Goal: Task Accomplishment & Management: Understand process/instructions

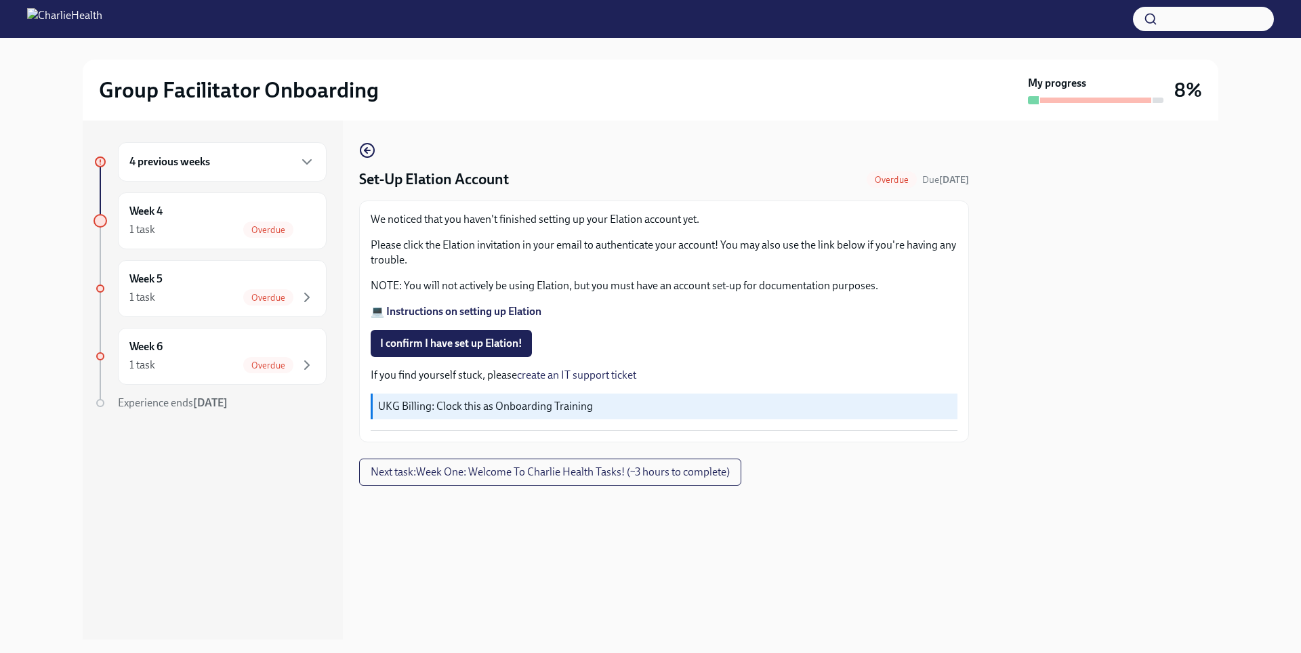
click at [279, 171] on div "4 previous weeks" at bounding box center [222, 161] width 209 height 39
click at [279, 173] on div "4 previous weeks" at bounding box center [222, 161] width 209 height 39
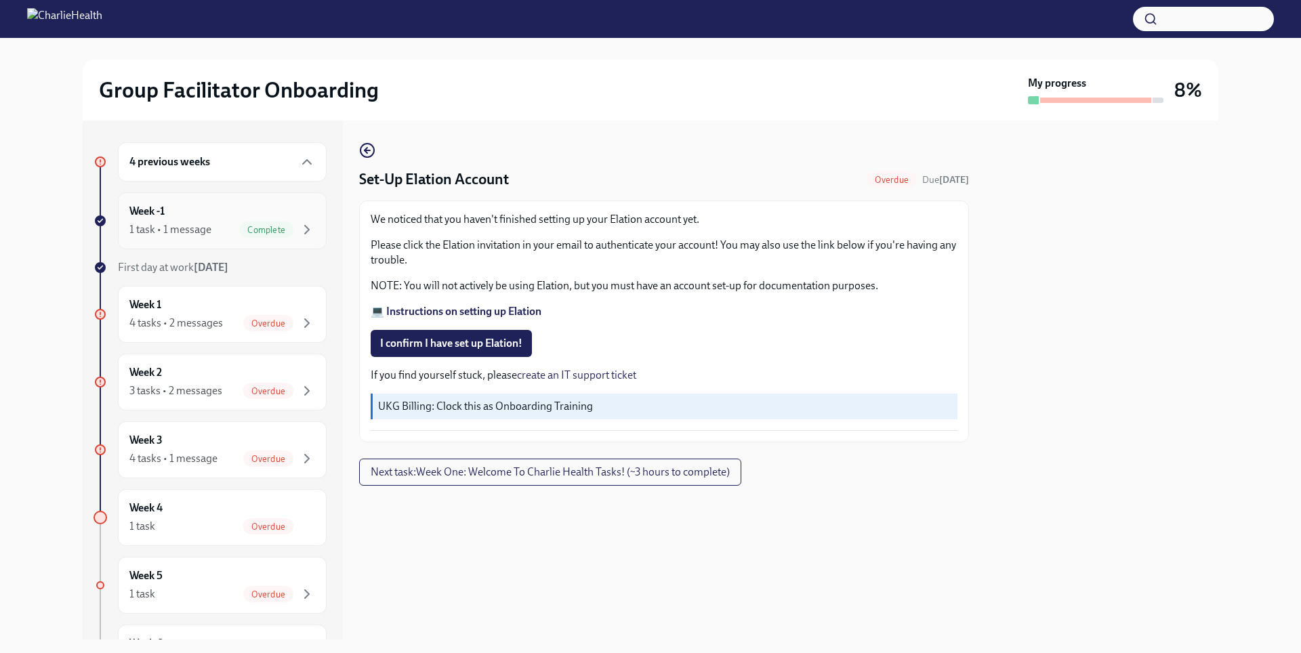
click at [284, 239] on div "Week -1 1 task • 1 message Complete" at bounding box center [222, 220] width 209 height 57
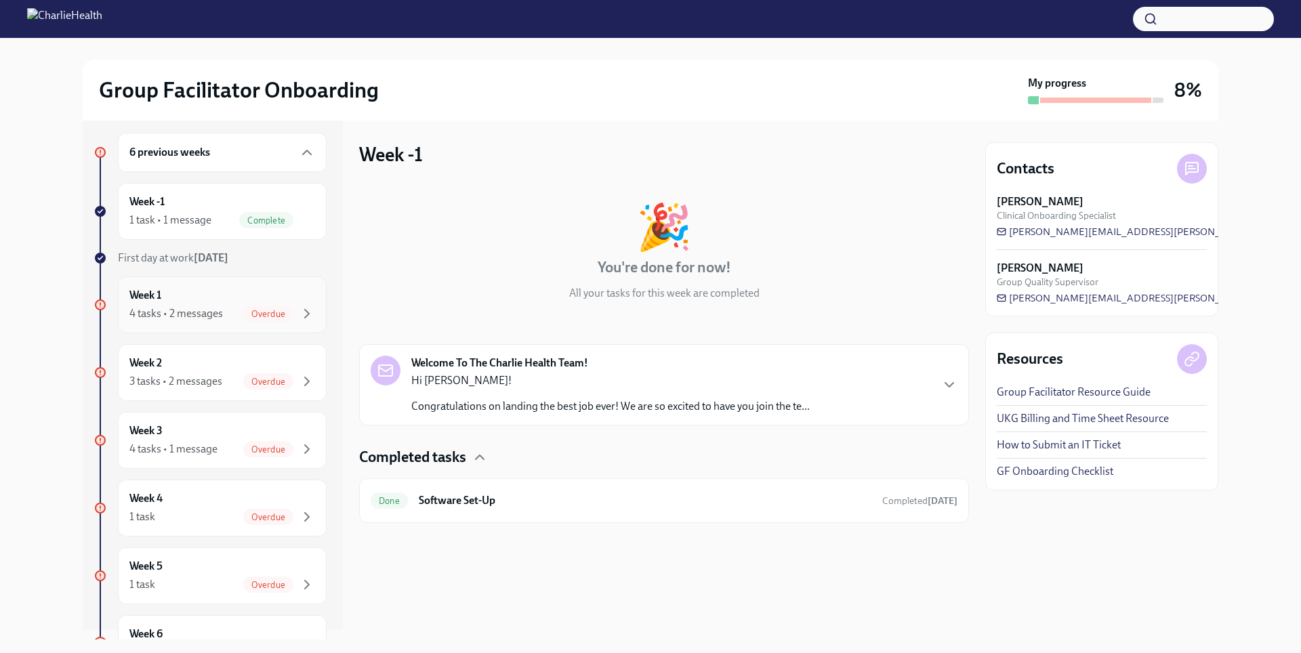
scroll to position [54, 0]
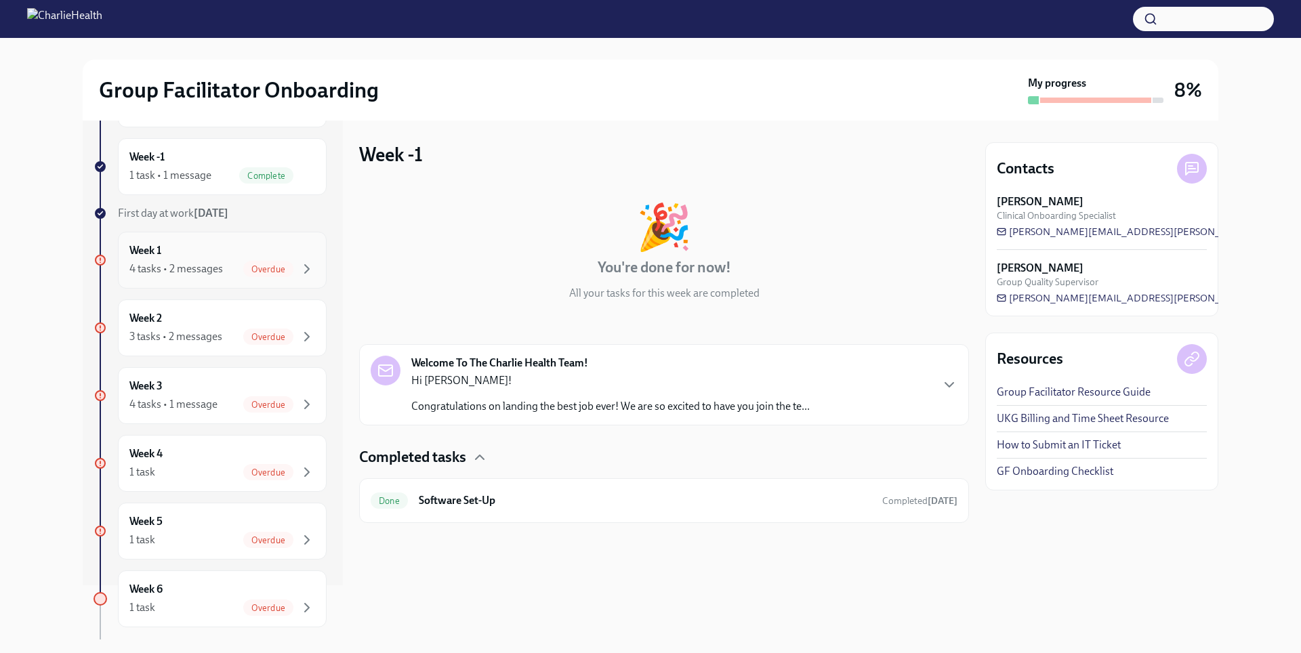
click at [207, 258] on div "Week 1 4 tasks • 2 messages Overdue" at bounding box center [222, 260] width 186 height 34
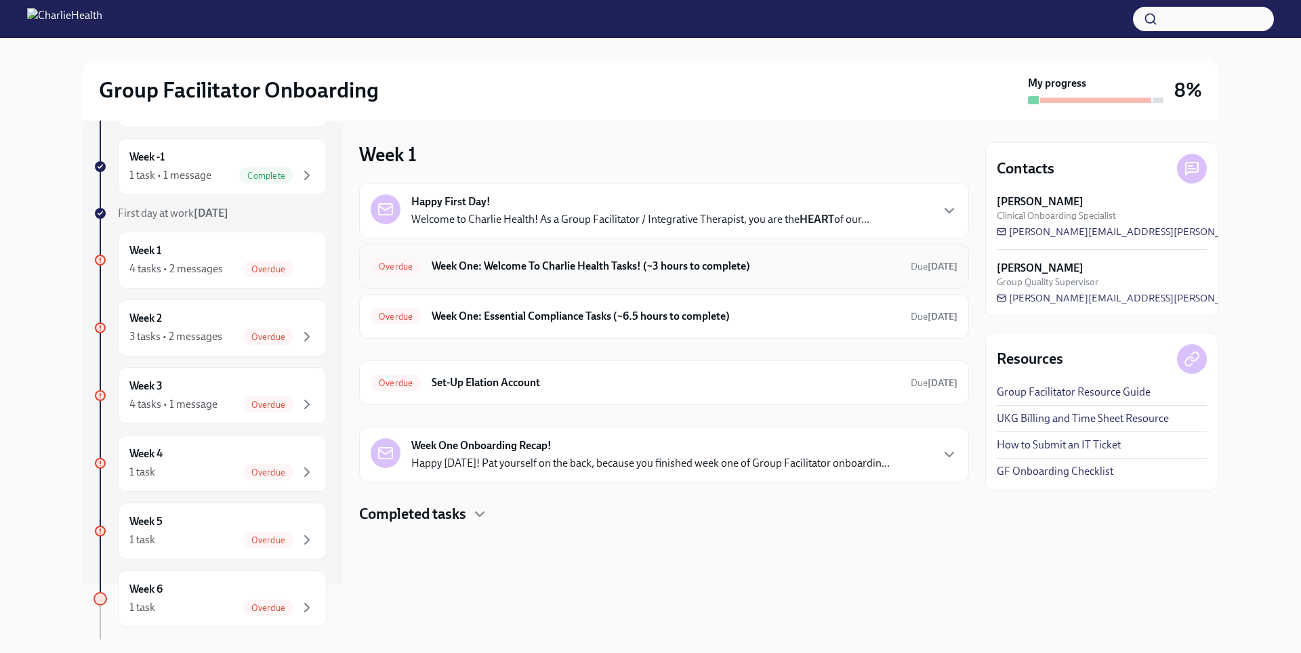
click at [470, 272] on h6 "Week One: Welcome To Charlie Health Tasks! (~3 hours to complete)" at bounding box center [666, 266] width 468 height 15
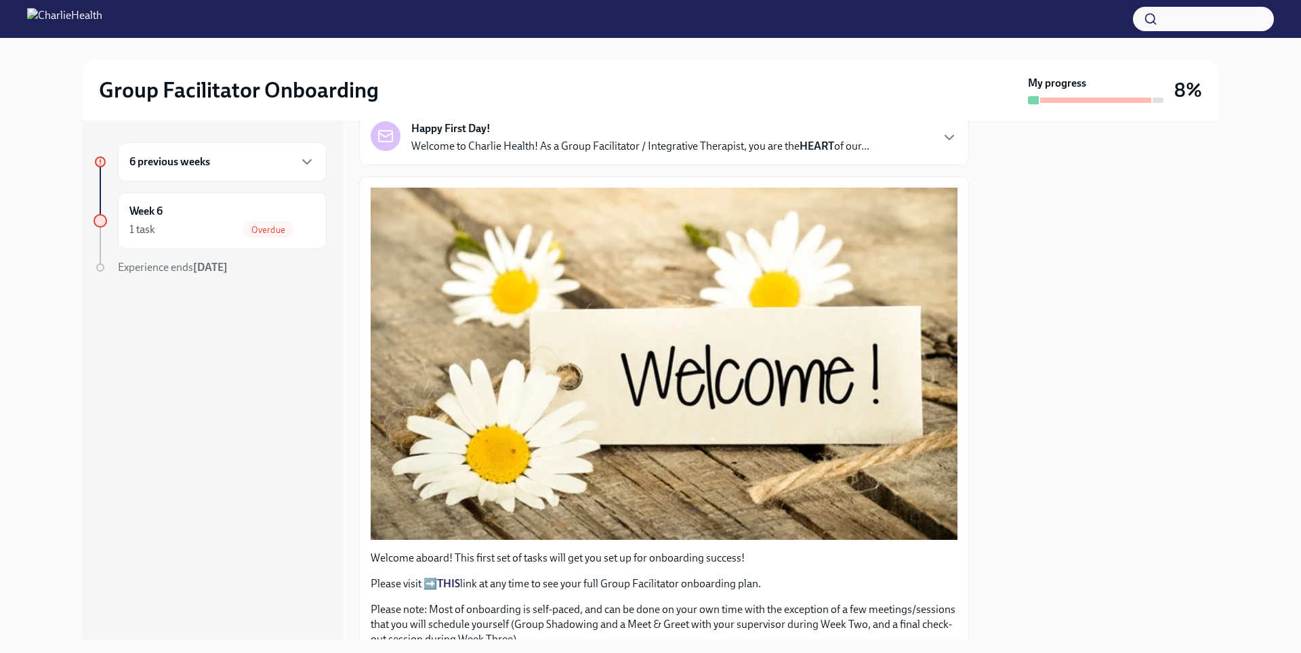
scroll to position [145, 0]
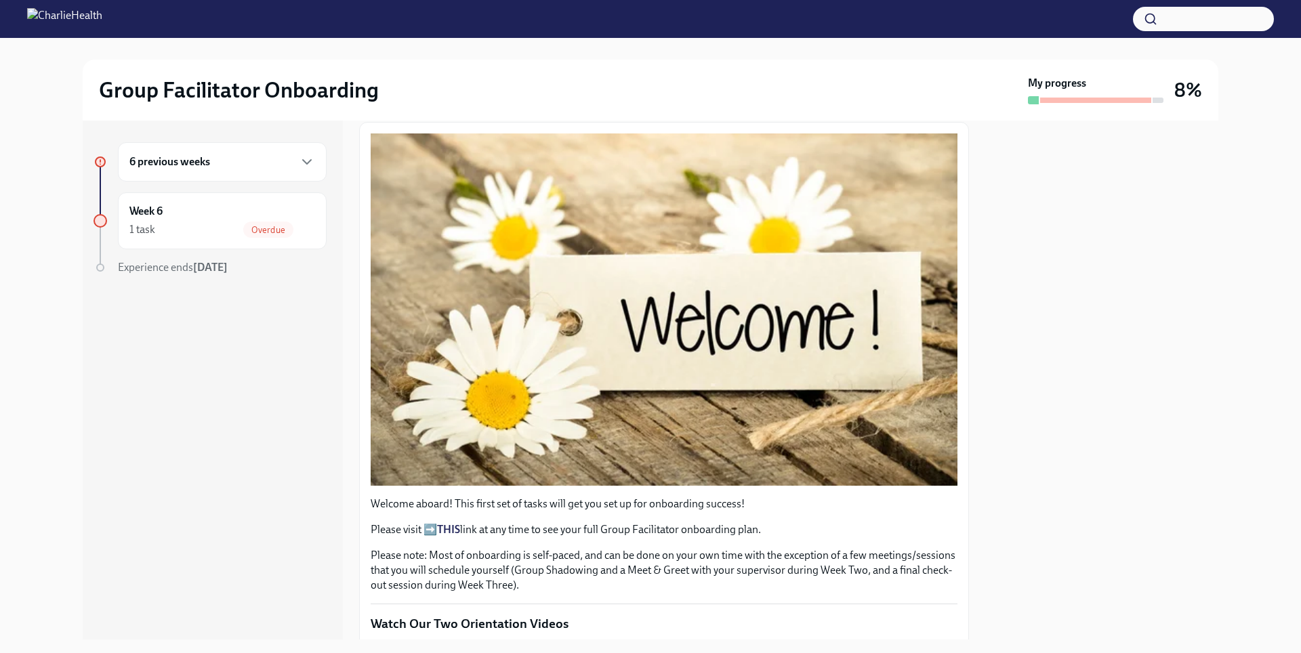
click at [214, 175] on div "6 previous weeks" at bounding box center [222, 161] width 209 height 39
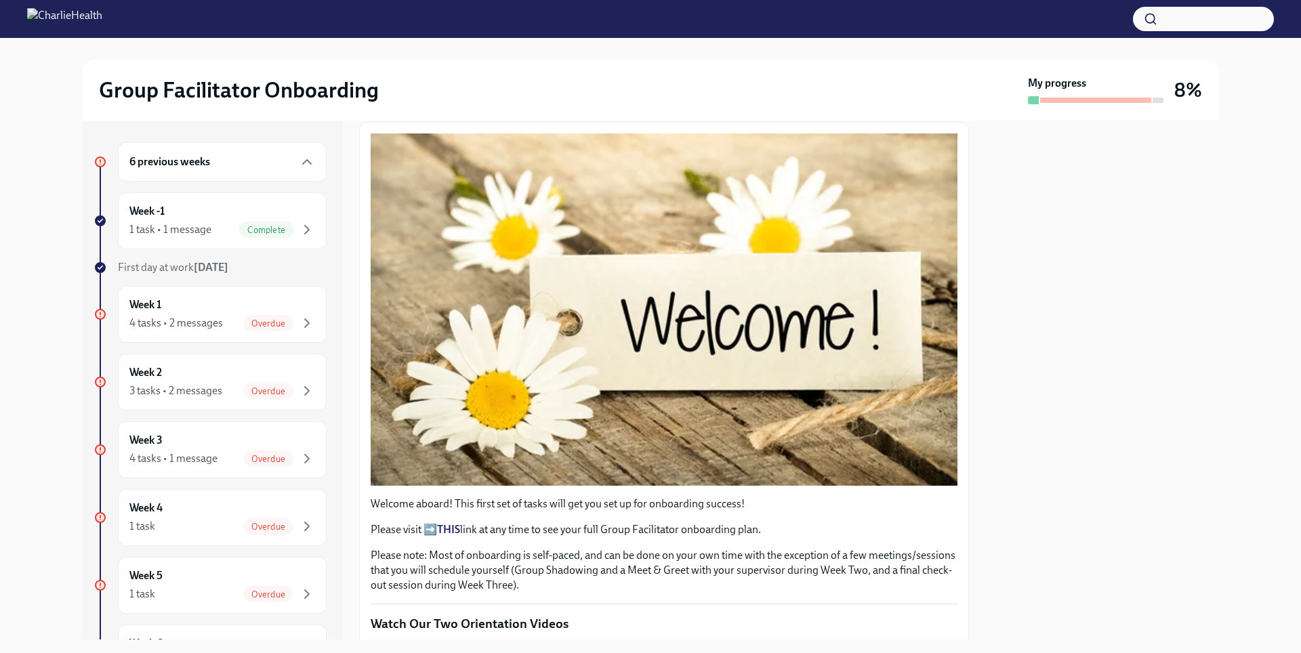
click at [1183, 17] on button "button" at bounding box center [1203, 19] width 141 height 24
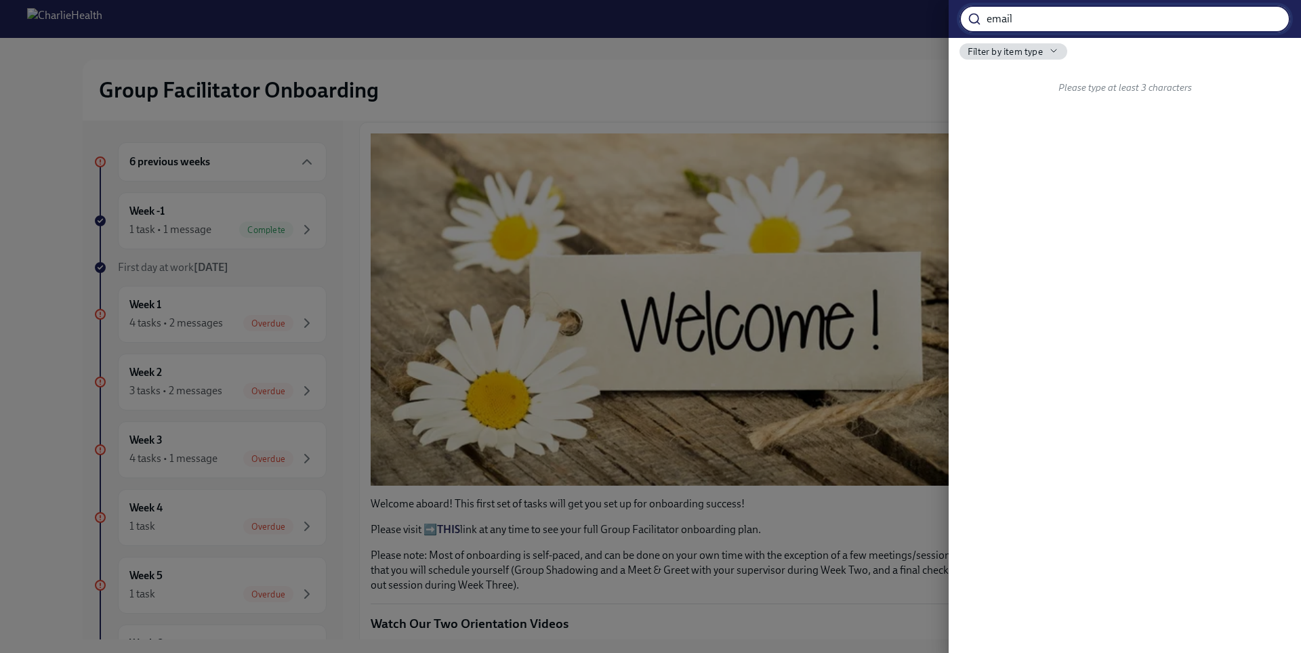
type input "email"
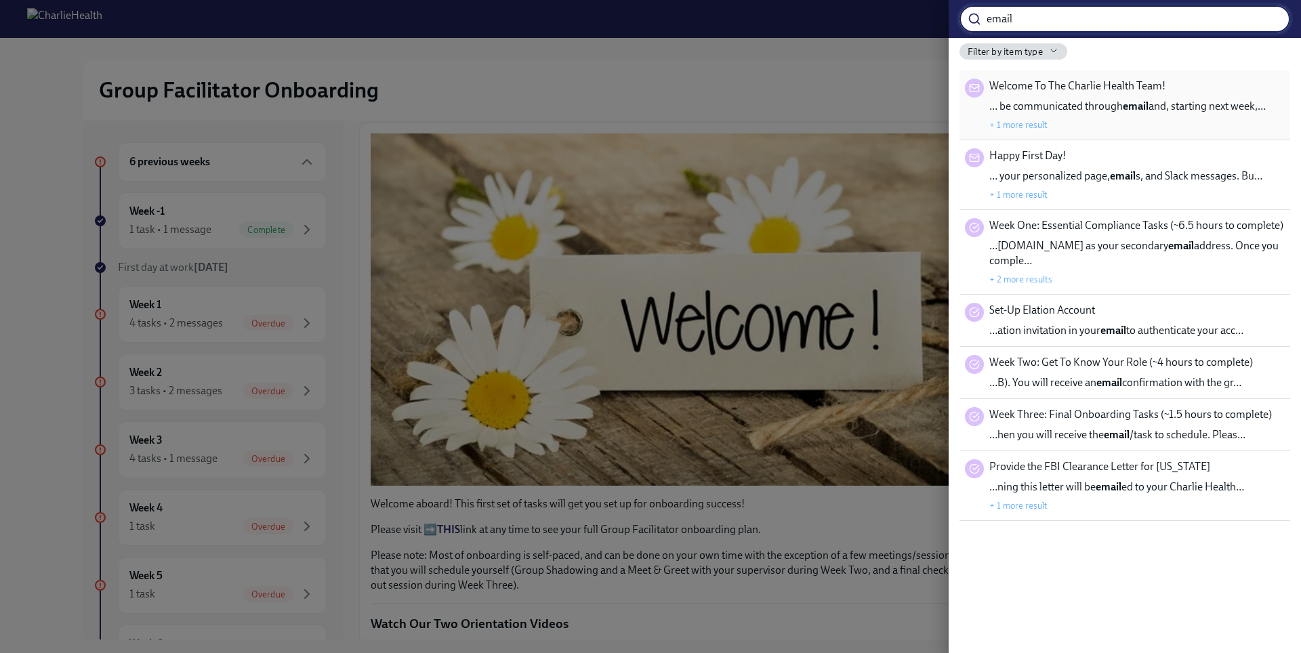
click at [1103, 110] on span "… be communicated through email and, starting next week,…" at bounding box center [1128, 106] width 277 height 15
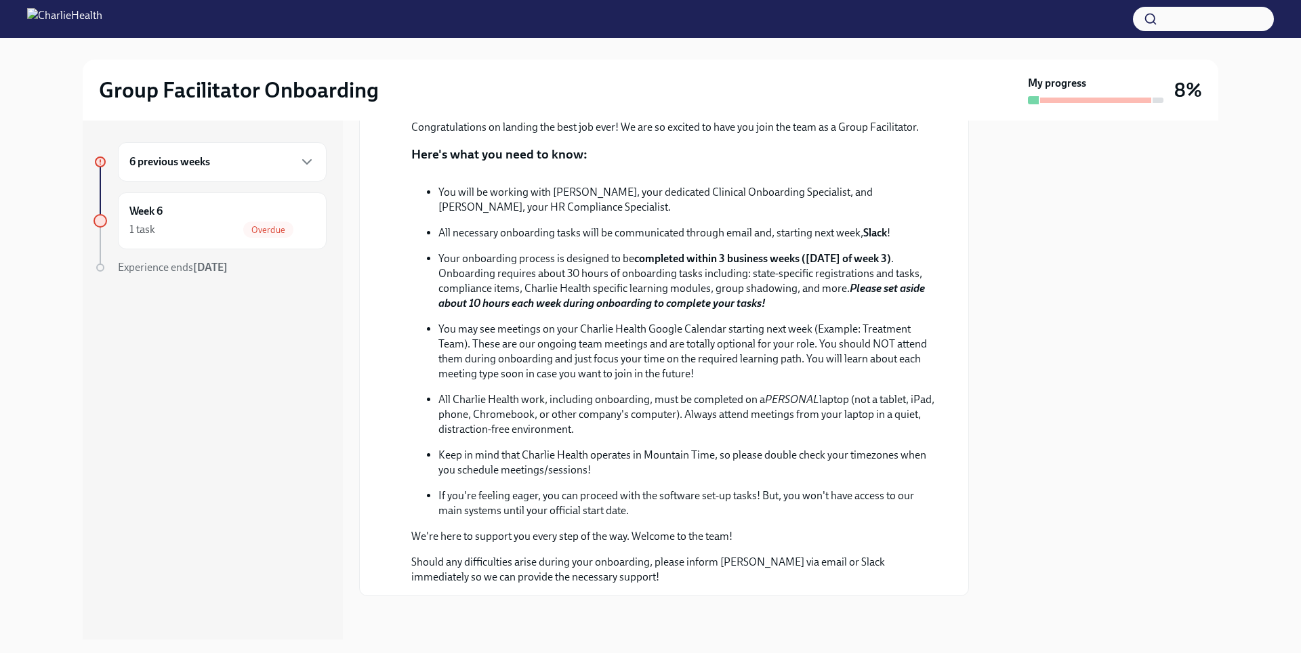
scroll to position [304, 0]
click at [232, 217] on div "Week 6 1 task Overdue" at bounding box center [222, 221] width 186 height 34
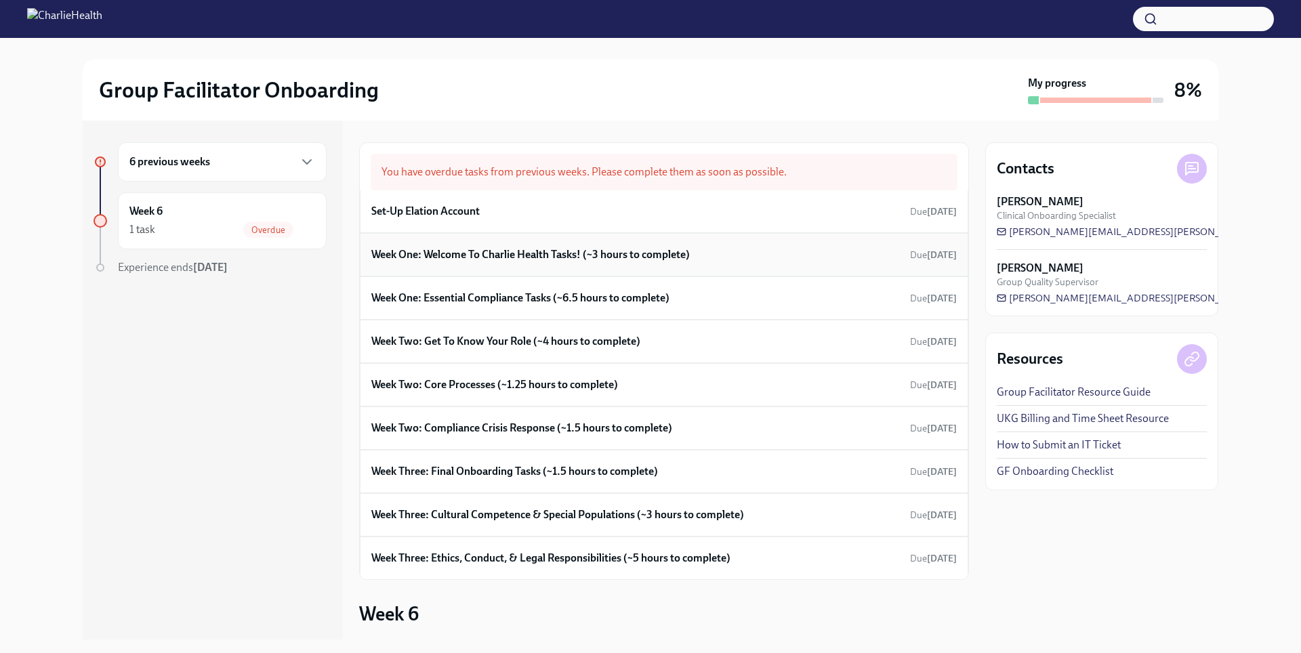
click at [605, 256] on h6 "Week One: Welcome To Charlie Health Tasks! (~3 hours to complete)" at bounding box center [530, 254] width 319 height 15
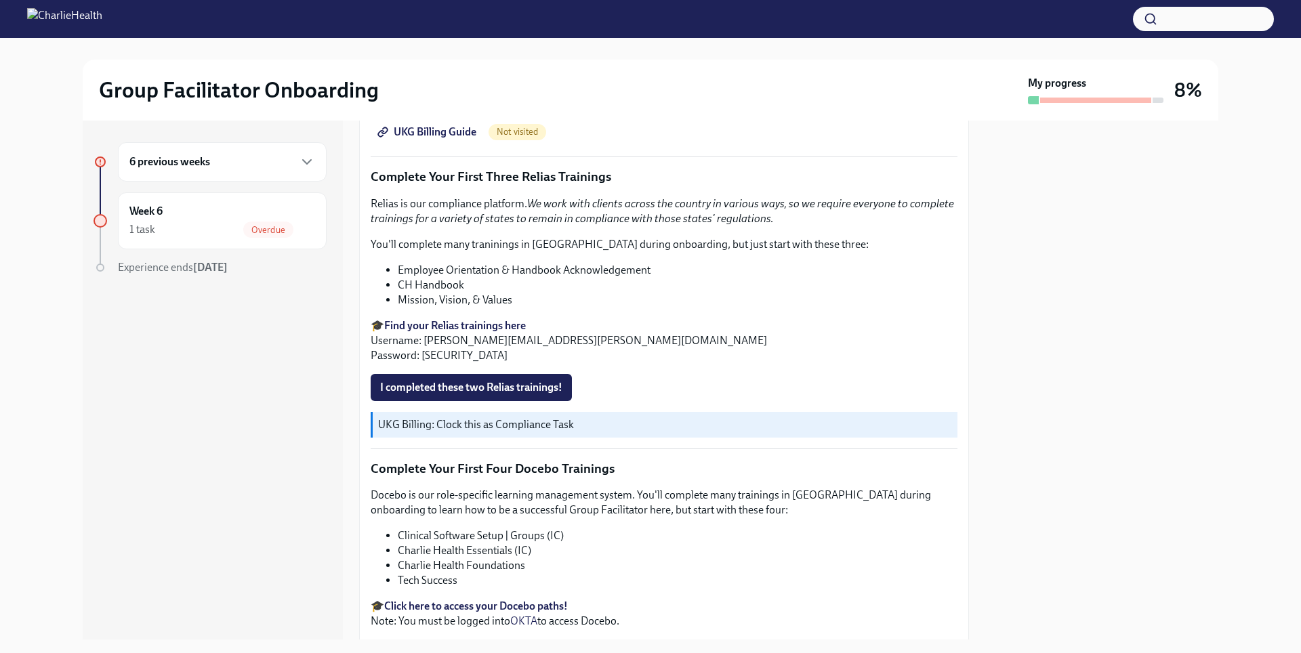
scroll to position [1665, 0]
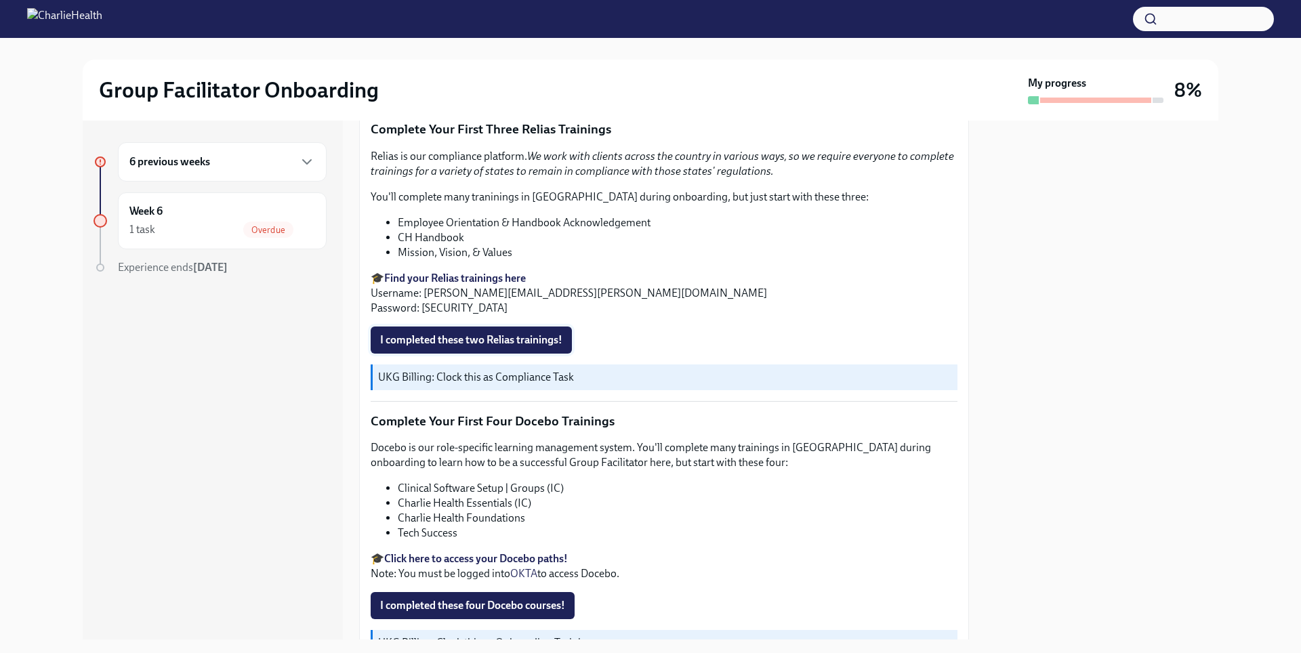
click at [525, 333] on span "I completed these two Relias trainings!" at bounding box center [471, 340] width 182 height 14
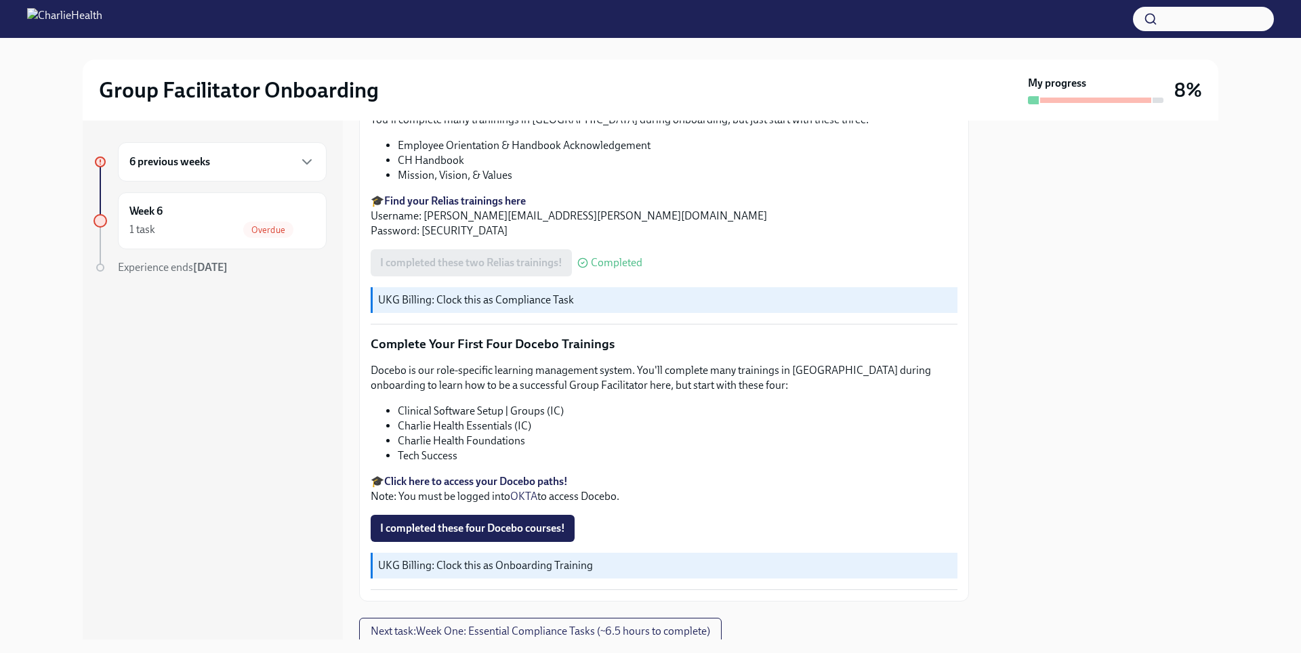
scroll to position [1785, 0]
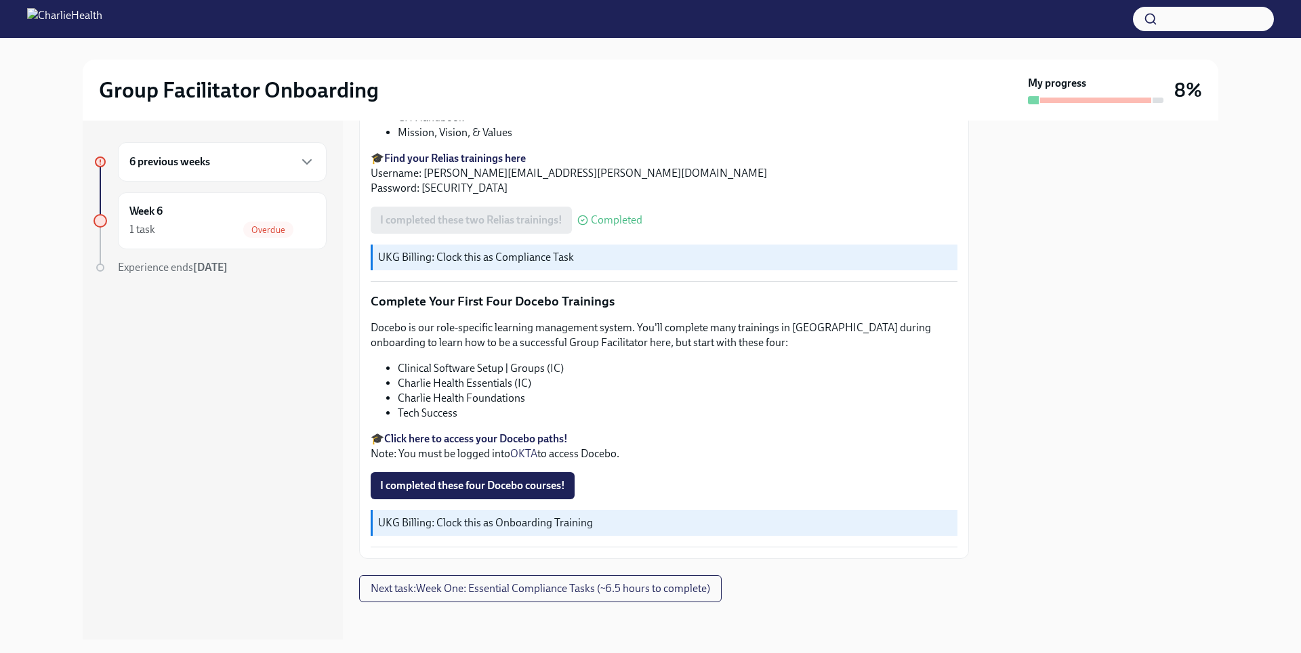
click at [464, 361] on li "Clinical Software Setup | Groups (IC)" at bounding box center [678, 368] width 560 height 15
click at [504, 582] on span "Next task : Week One: Essential Compliance Tasks (~6.5 hours to complete)" at bounding box center [541, 589] width 340 height 14
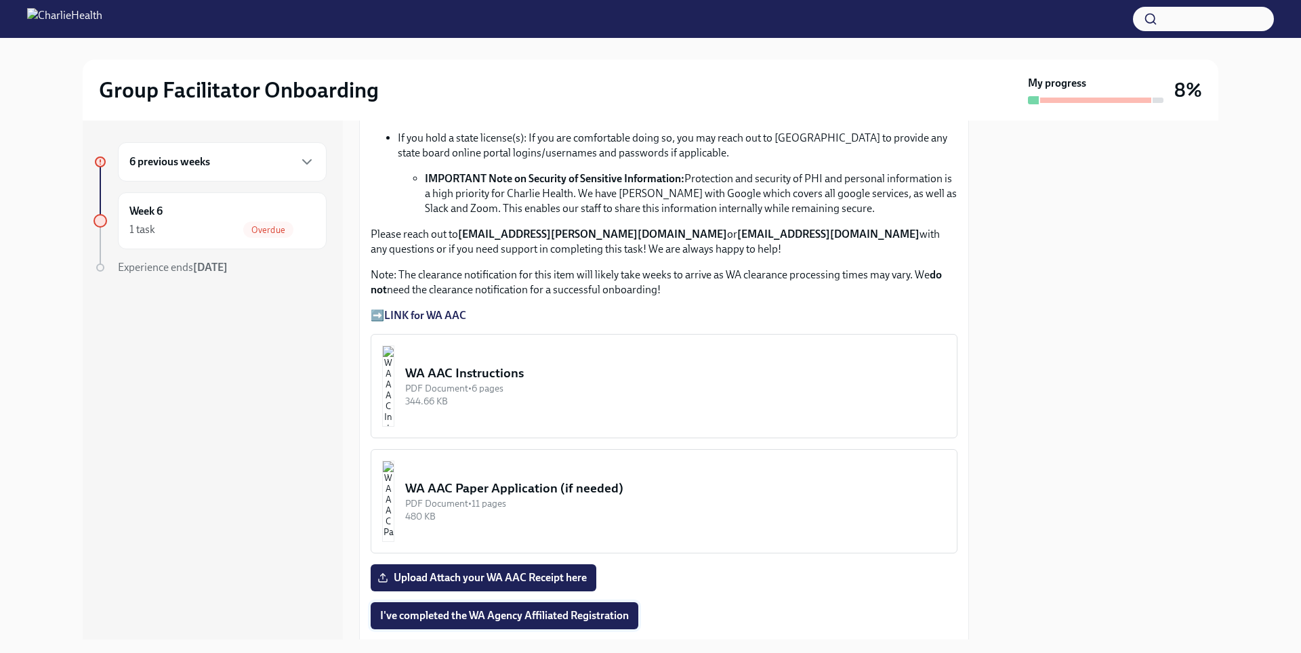
scroll to position [786, 0]
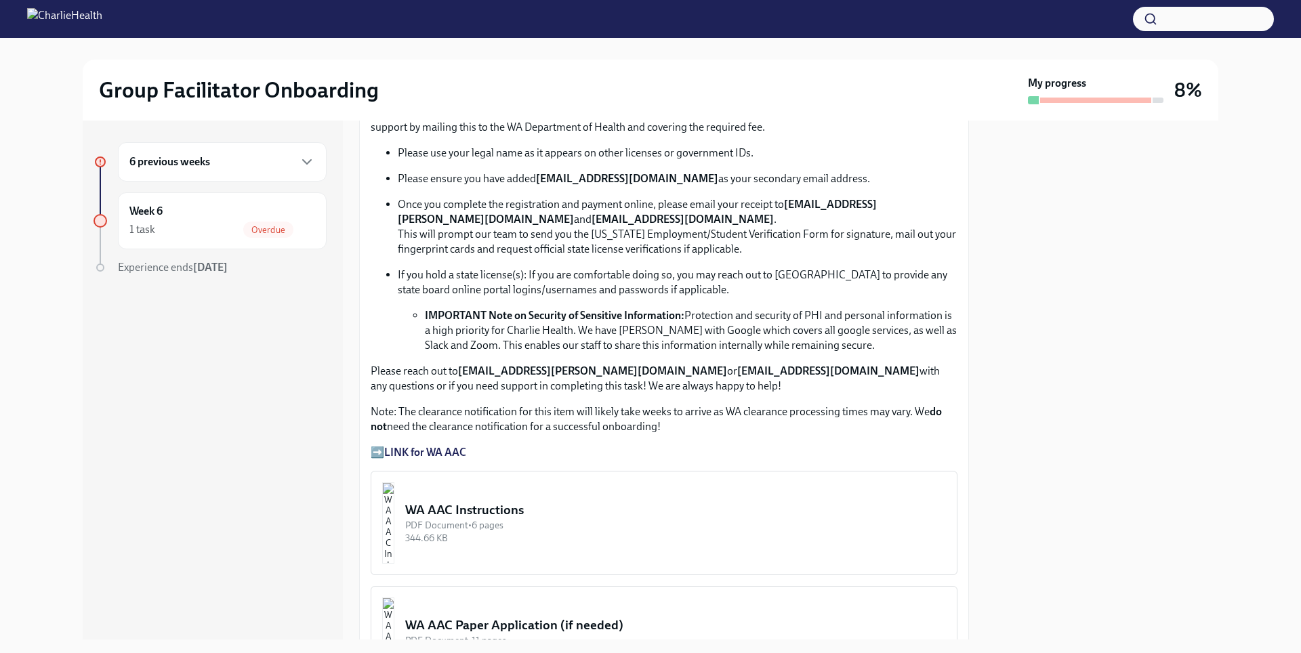
click at [480, 378] on p "Please reach out to [EMAIL_ADDRESS][PERSON_NAME][DOMAIN_NAME] or [EMAIL_ADDRESS…" at bounding box center [664, 379] width 587 height 30
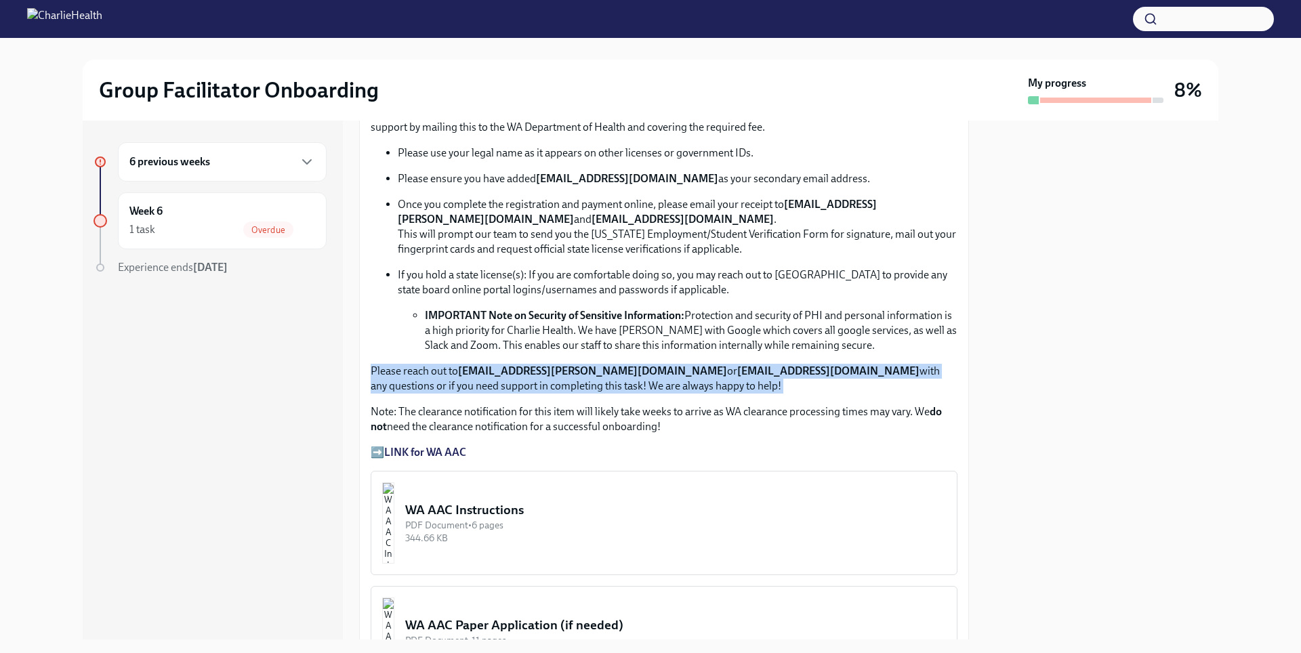
click at [480, 378] on p "Please reach out to [EMAIL_ADDRESS][PERSON_NAME][DOMAIN_NAME] or [EMAIL_ADDRESS…" at bounding box center [664, 379] width 587 height 30
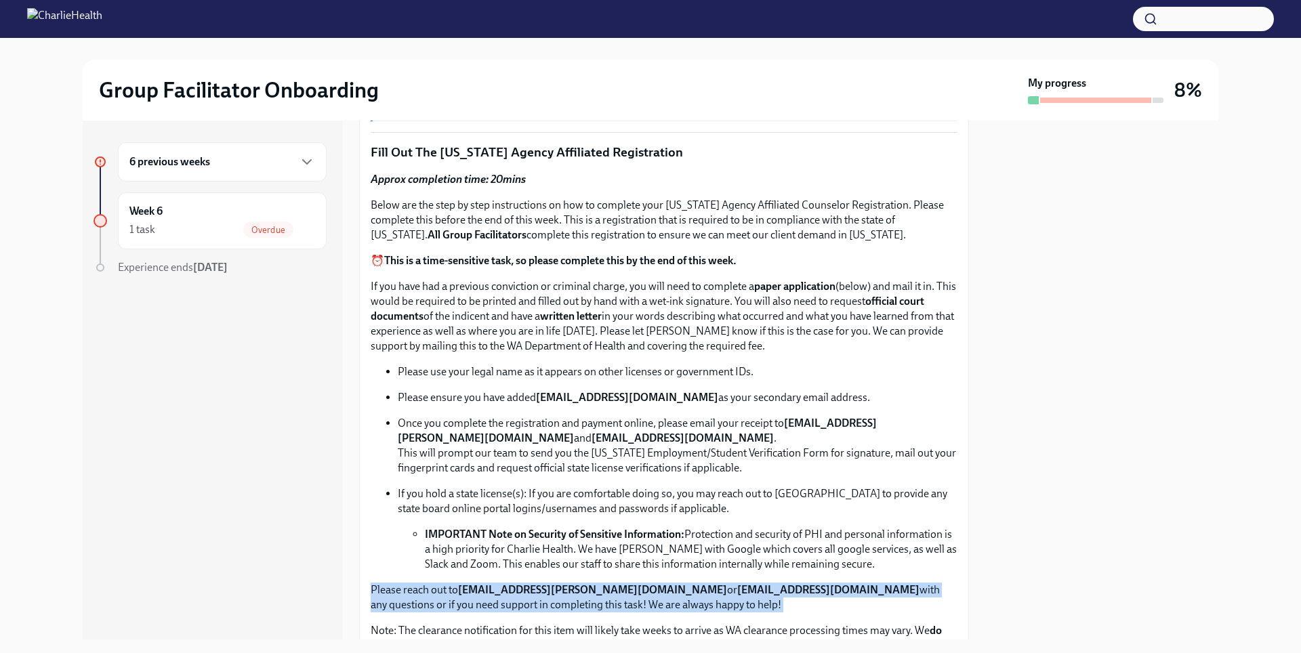
scroll to position [523, 0]
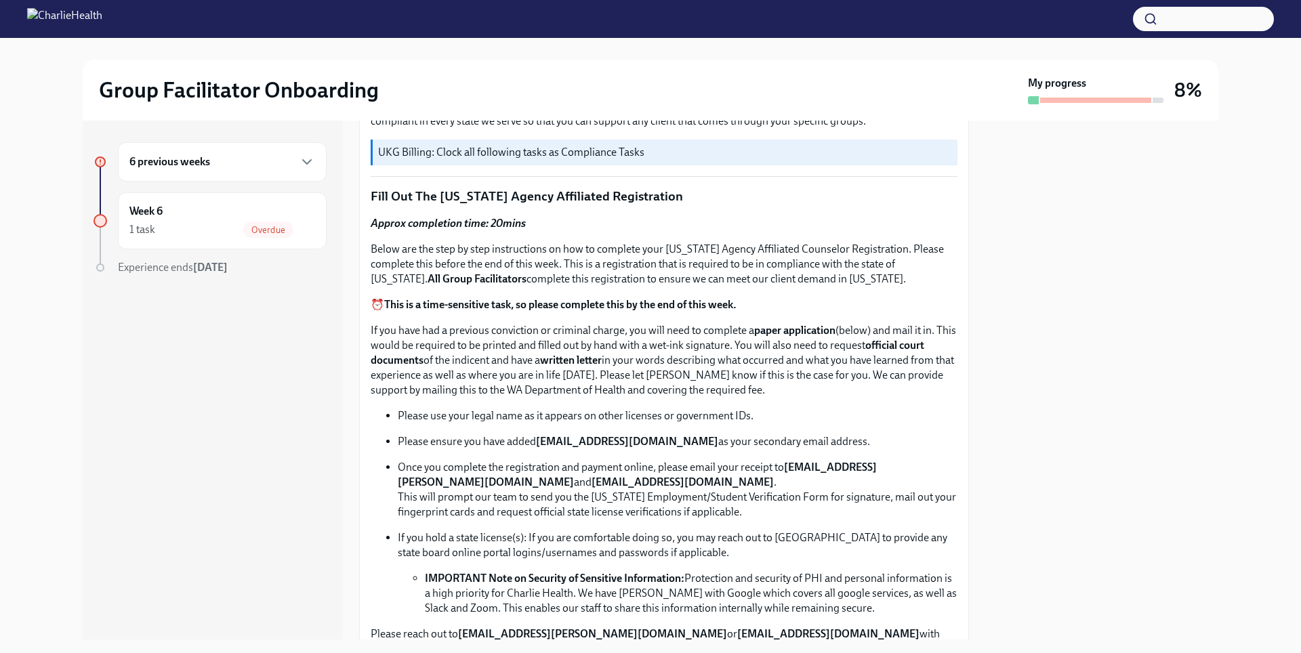
click at [430, 270] on p "Below are the step by step instructions on how to complete your [US_STATE] Agen…" at bounding box center [664, 264] width 587 height 45
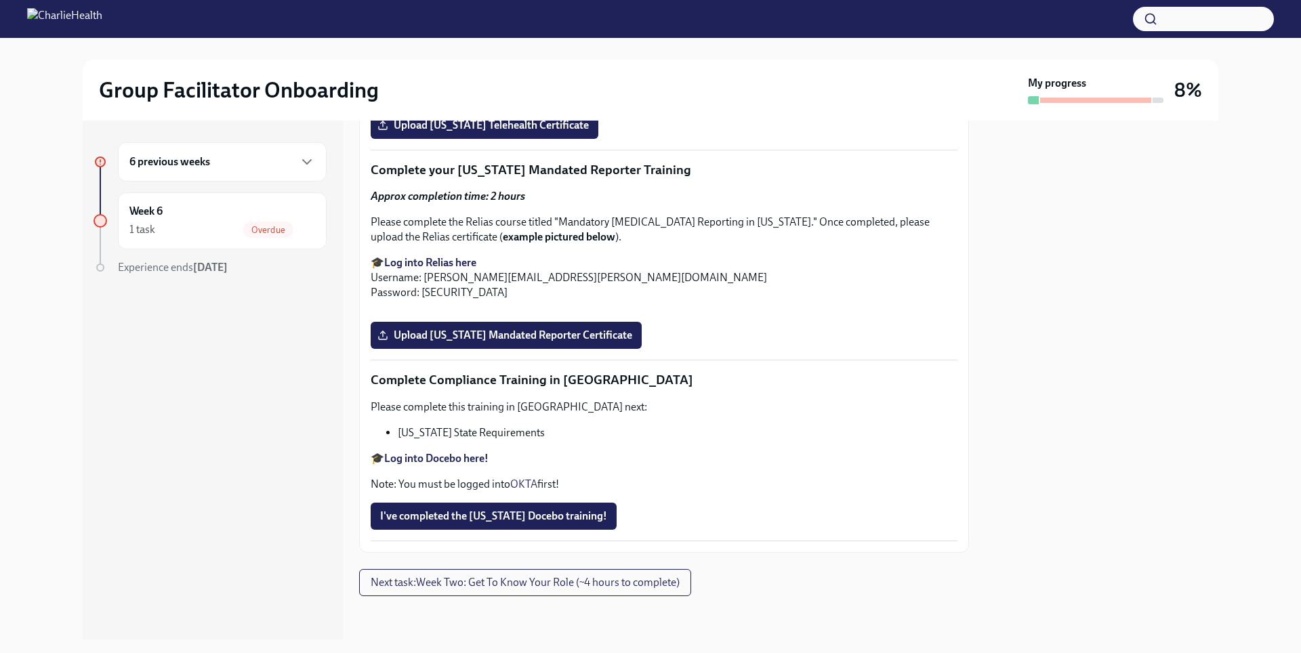
scroll to position [2936, 0]
click at [571, 580] on span "Next task : Week Two: Get To Know Your Role (~4 hours to complete)" at bounding box center [525, 583] width 309 height 14
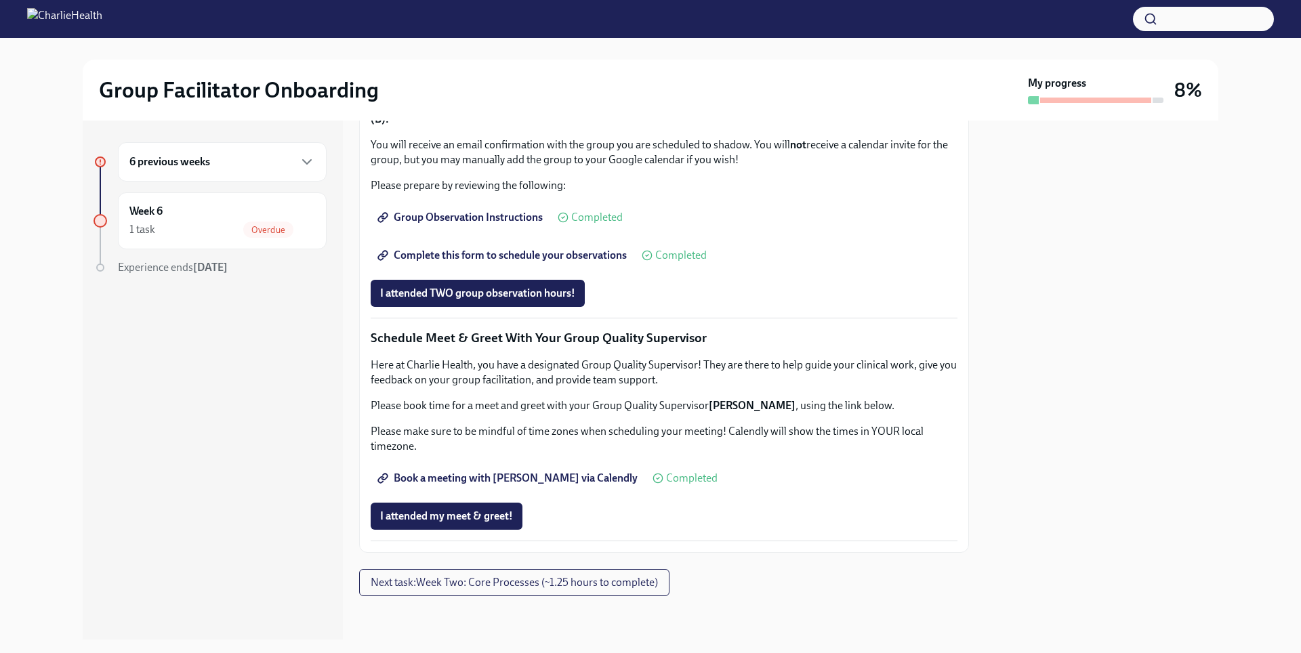
scroll to position [773, 0]
